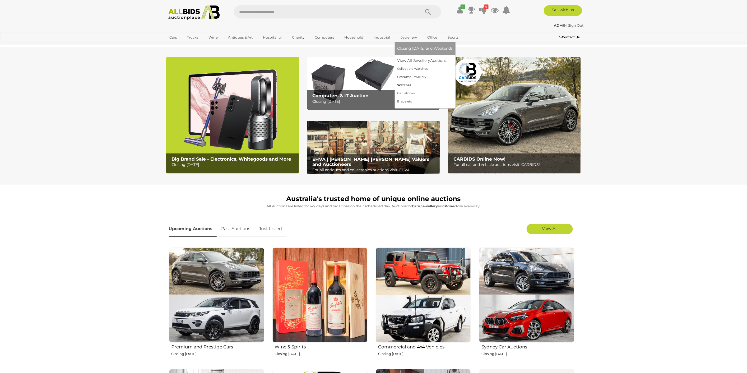
click at [336, 82] on link "Watches" at bounding box center [426, 85] width 56 height 8
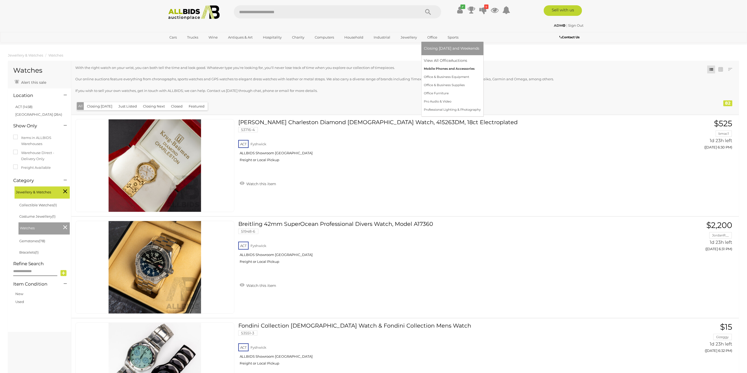
click at [446, 70] on link "Mobile Phones and Accessories" at bounding box center [452, 69] width 57 height 8
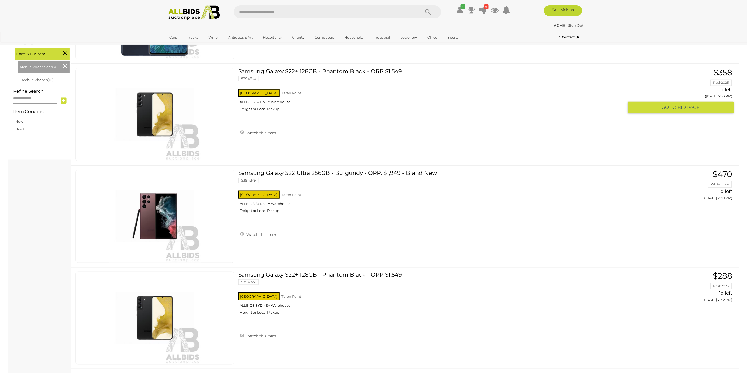
scroll to position [143, 0]
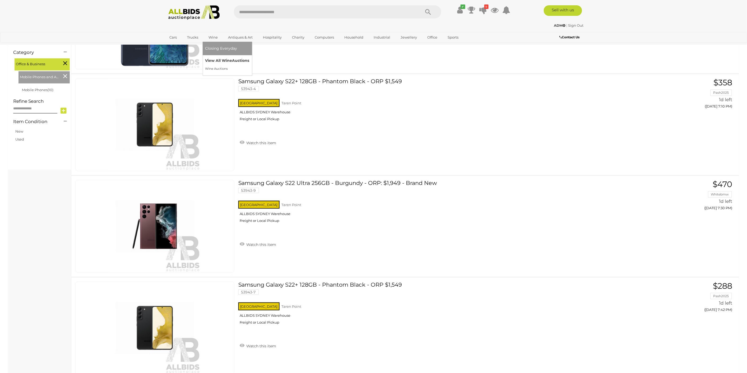
click at [222, 57] on link "View All Wine Auctions" at bounding box center [227, 61] width 44 height 8
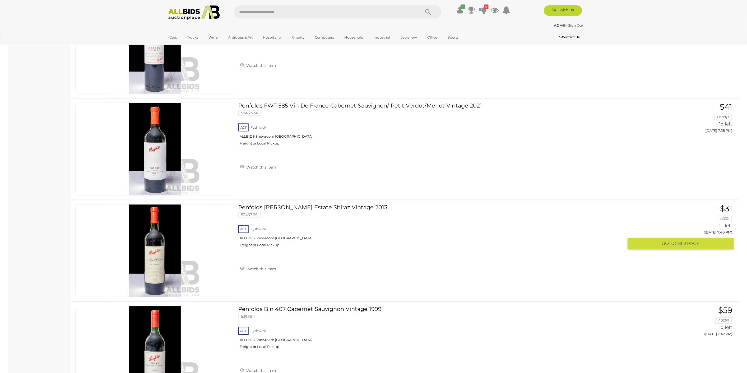
scroll to position [3377, 0]
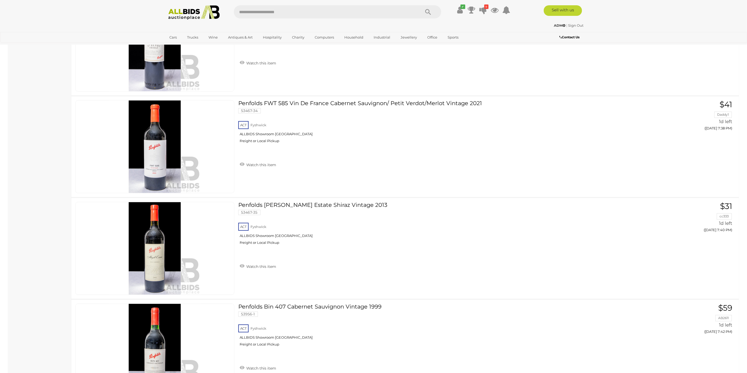
click at [200, 13] on img at bounding box center [193, 12] width 57 height 15
